Goal: Task Accomplishment & Management: Manage account settings

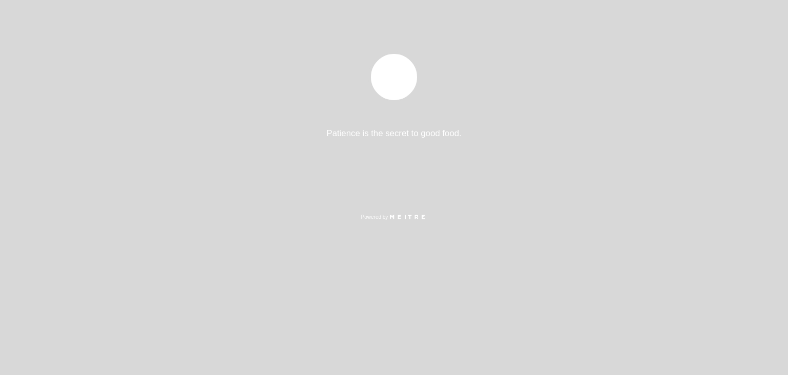
select select "es"
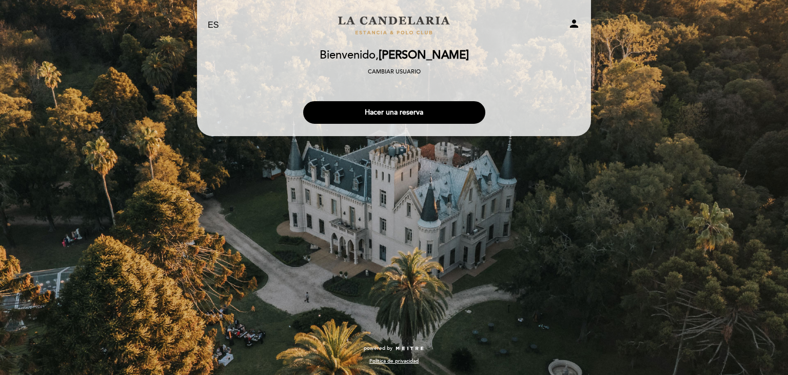
drag, startPoint x: 421, startPoint y: 113, endPoint x: 489, endPoint y: 70, distance: 80.0
click at [488, 71] on div "Bienvenido Bienvenido, [PERSON_NAME] Cambiar usuario Hacer una reserva" at bounding box center [394, 89] width 380 height 79
click at [569, 24] on icon "person" at bounding box center [574, 23] width 12 height 12
select select "es"
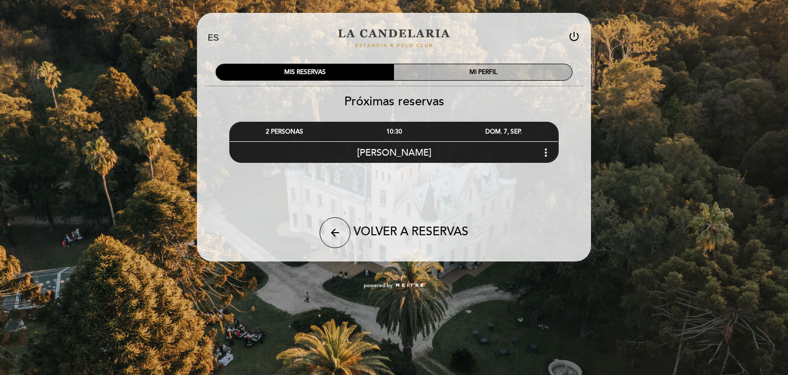
click at [438, 67] on div "MI PERFIL" at bounding box center [483, 72] width 178 height 16
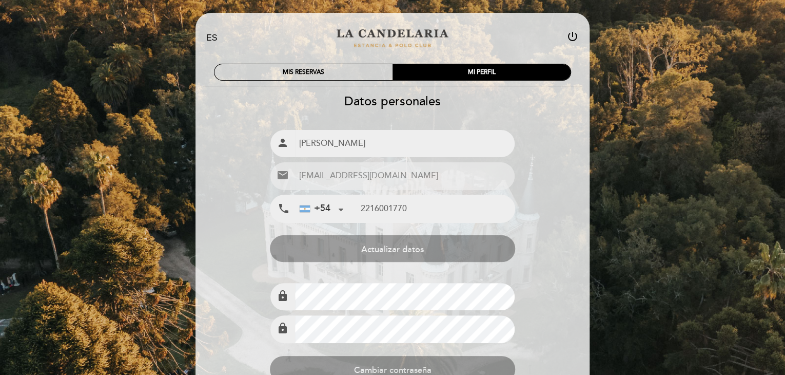
type input "[PHONE_NUMBER]"
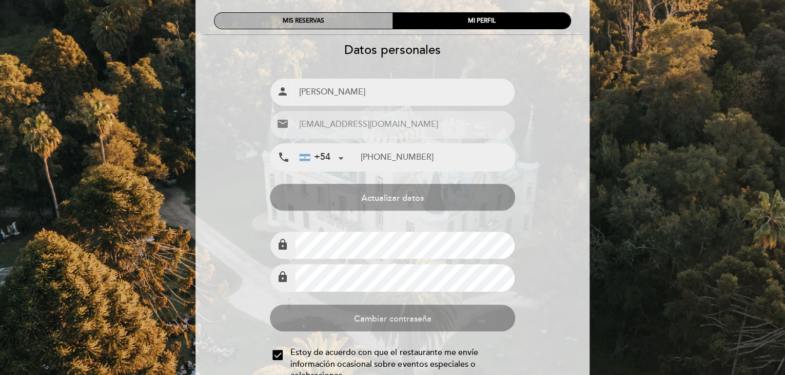
click at [316, 21] on div "MIS RESERVAS" at bounding box center [304, 21] width 178 height 16
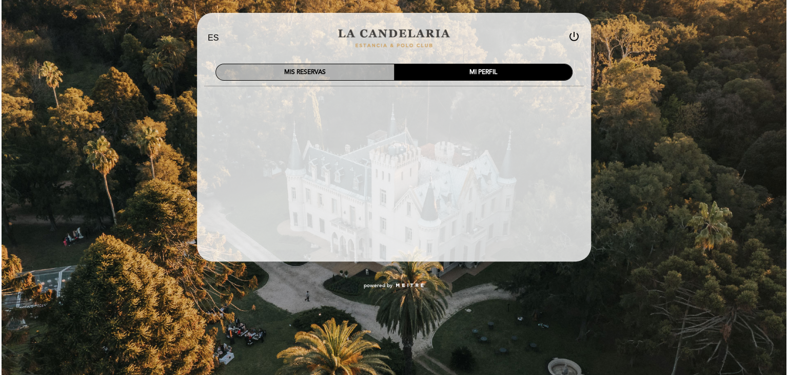
scroll to position [0, 0]
